Goal: Task Accomplishment & Management: Use online tool/utility

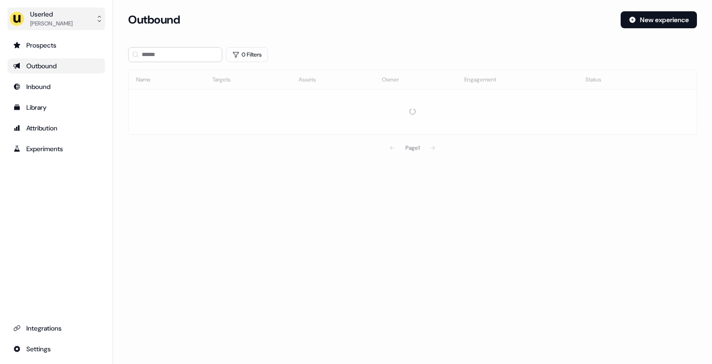
click at [83, 19] on button "Userled [PERSON_NAME]" at bounding box center [56, 19] width 97 height 23
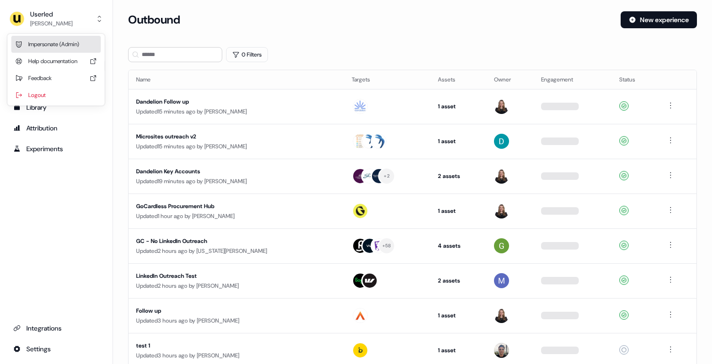
click at [89, 48] on div "Impersonate (Admin)" at bounding box center [55, 44] width 89 height 17
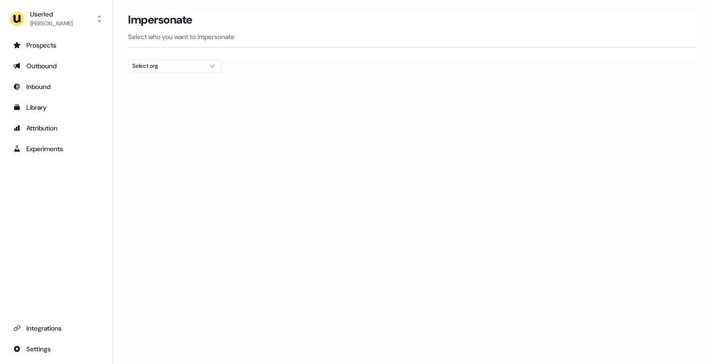
click at [179, 64] on div "Select org" at bounding box center [167, 65] width 71 height 9
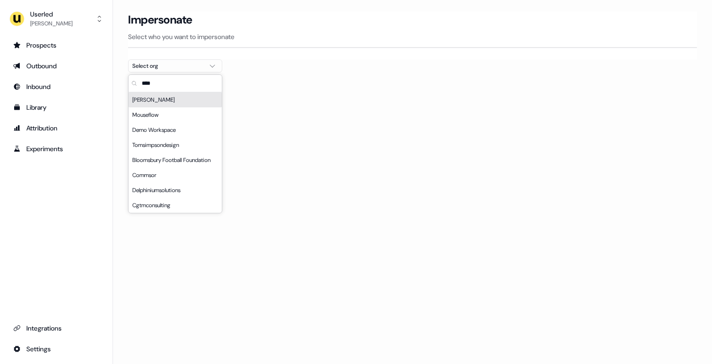
type input "****"
click at [180, 99] on div "[PERSON_NAME]" at bounding box center [174, 99] width 93 height 15
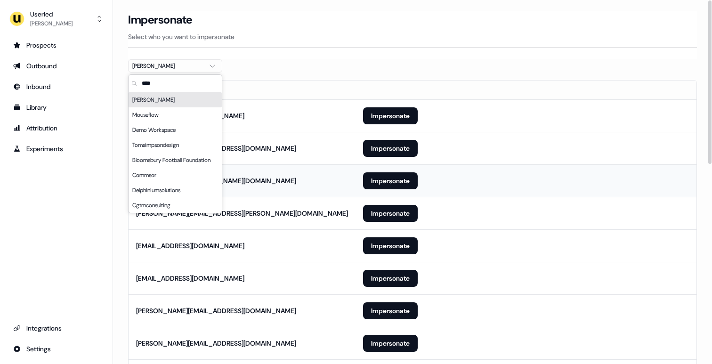
click at [441, 191] on td "Impersonate" at bounding box center [525, 180] width 341 height 32
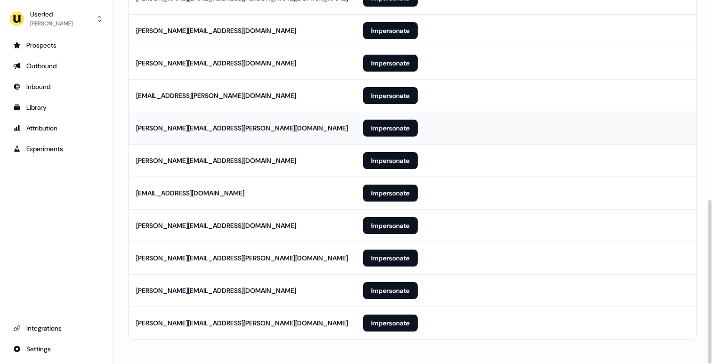
scroll to position [444, 0]
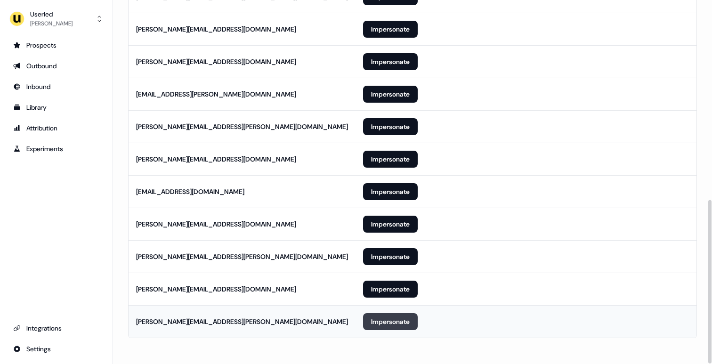
click at [407, 320] on button "Impersonate" at bounding box center [390, 321] width 55 height 17
